Goal: Task Accomplishment & Management: Manage account settings

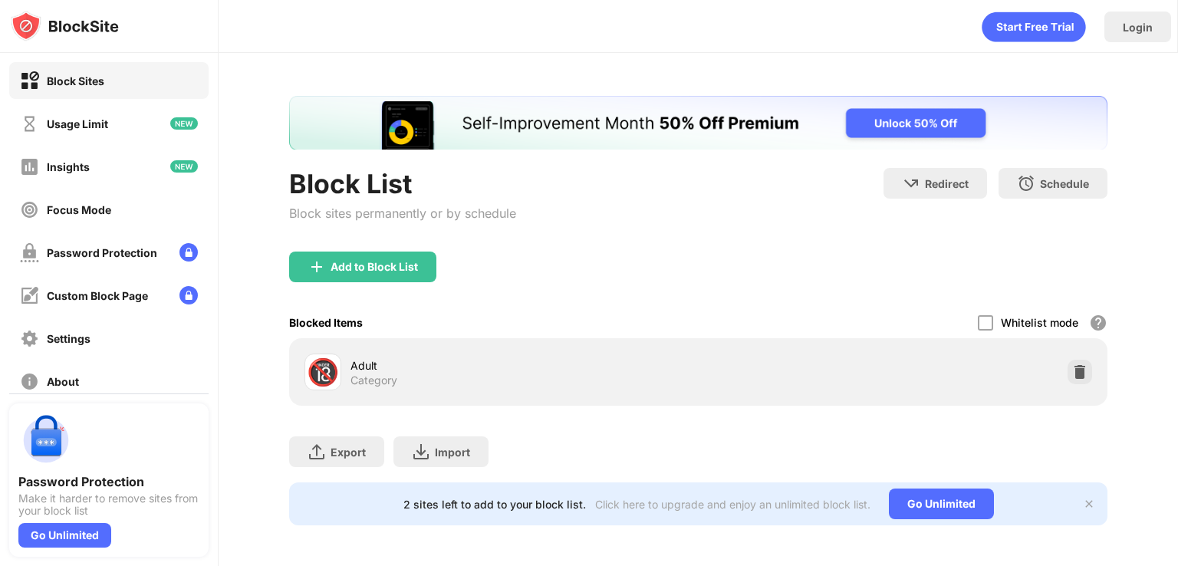
click at [1072, 376] on img at bounding box center [1079, 371] width 15 height 15
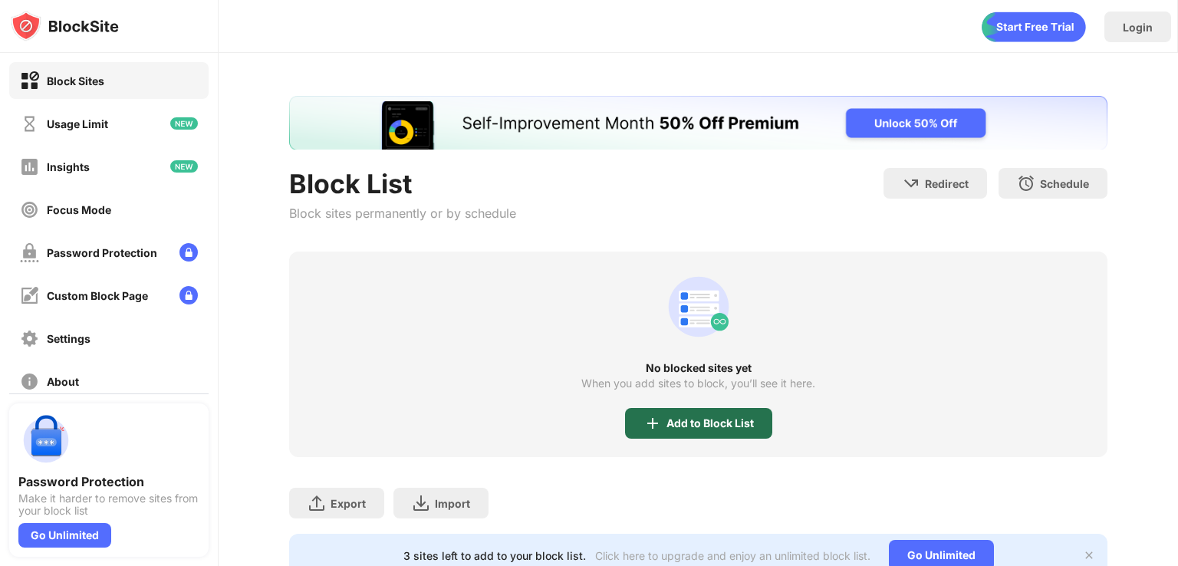
click at [716, 423] on div "Add to Block List" at bounding box center [710, 423] width 87 height 12
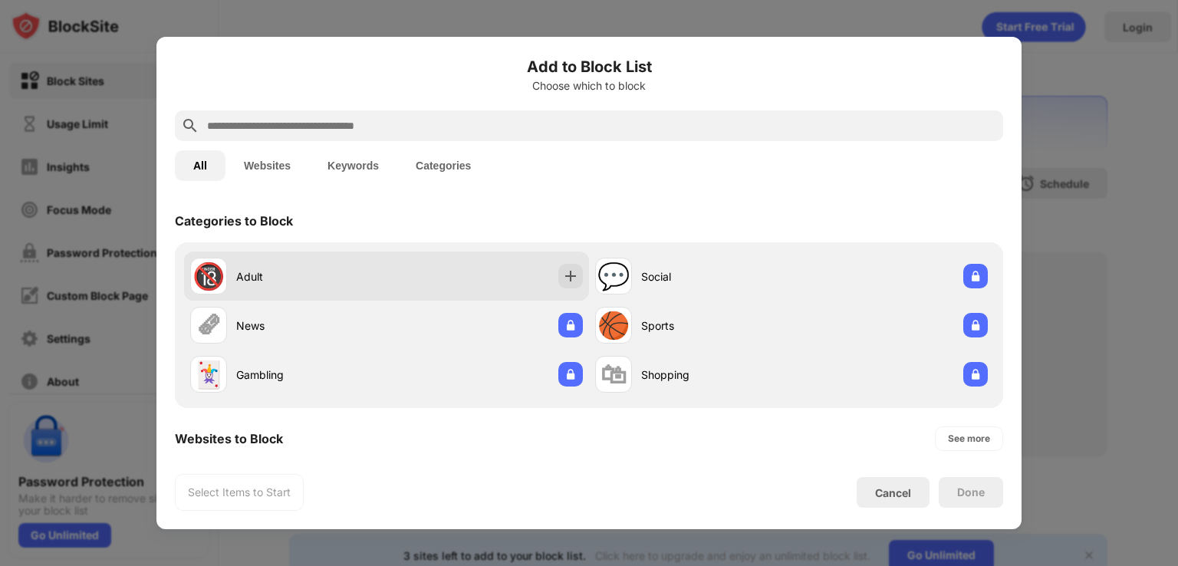
click at [488, 268] on div "🔞 Adult" at bounding box center [386, 276] width 405 height 49
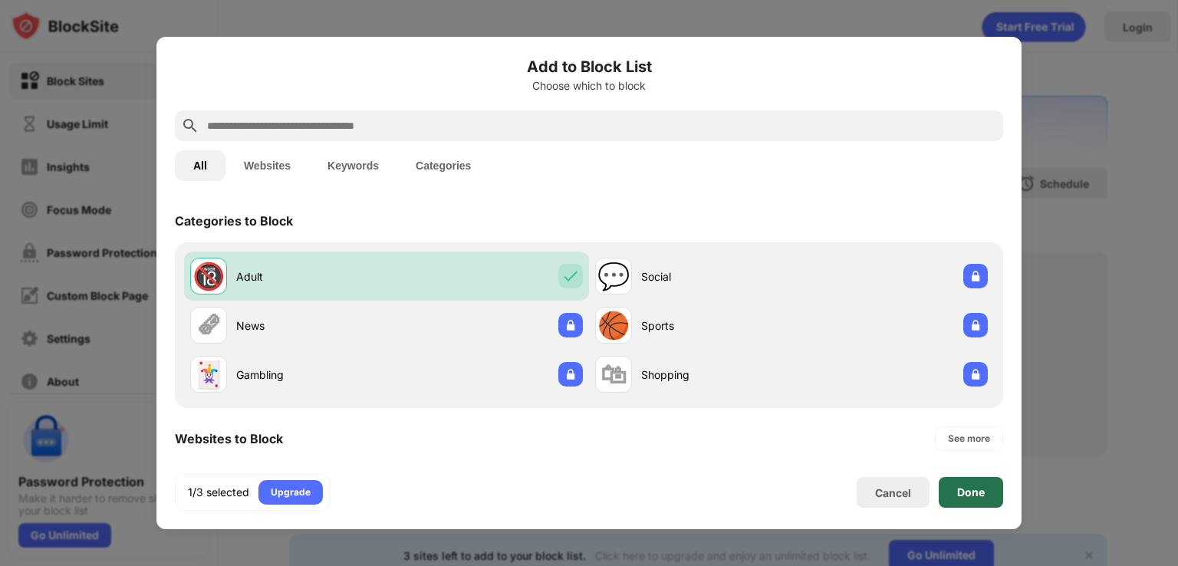
click at [984, 492] on div "Done" at bounding box center [971, 492] width 28 height 12
